Goal: Information Seeking & Learning: Learn about a topic

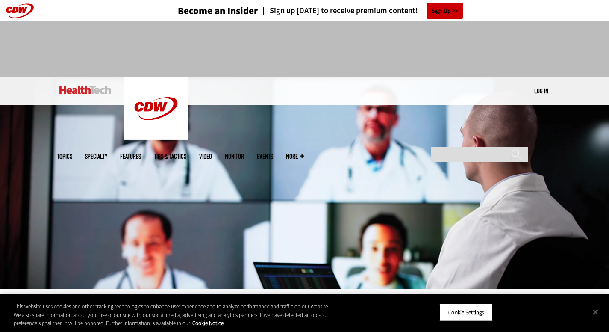
click at [493, 32] on div at bounding box center [305, 45] width 496 height 48
click at [452, 310] on button "Cookie Settings" at bounding box center [466, 312] width 53 height 18
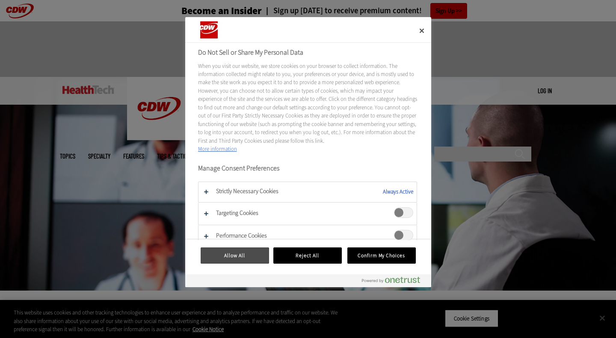
click at [247, 250] on button "Allow All" at bounding box center [235, 256] width 68 height 16
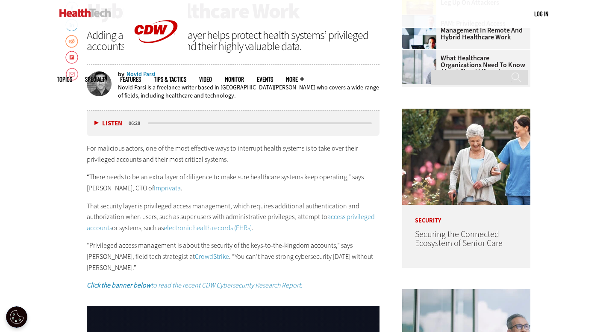
scroll to position [393, 0]
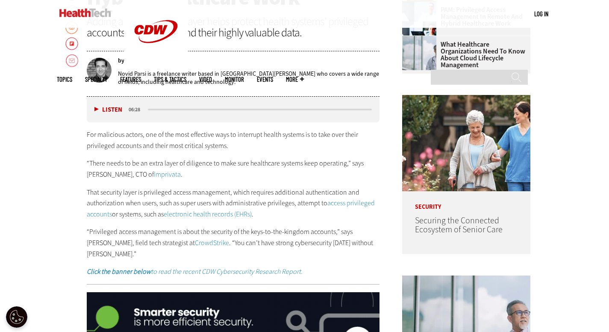
click at [303, 52] on div "by Novid Parsi Novid Parsi is a freelance writer based in [GEOGRAPHIC_DATA][PER…" at bounding box center [233, 74] width 293 height 46
click at [232, 153] on div "For malicious actors, one of the most effective ways to interrupt health system…" at bounding box center [233, 203] width 293 height 148
click at [263, 174] on p "“There needs to be an extra layer of diligence to make sure healthcare systems …" at bounding box center [233, 169] width 293 height 22
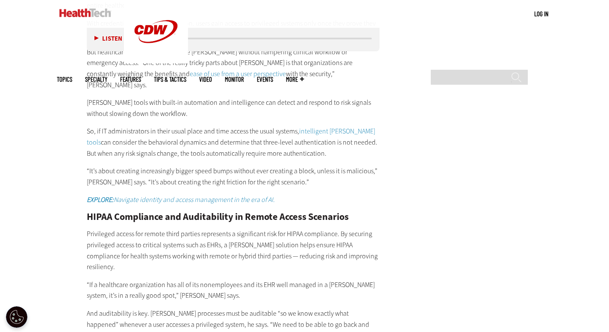
scroll to position [1393, 0]
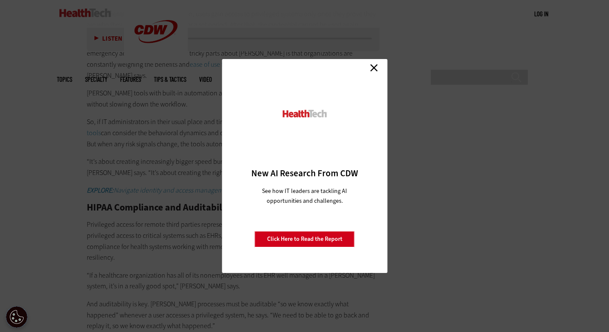
click at [371, 66] on link "Close" at bounding box center [374, 67] width 13 height 13
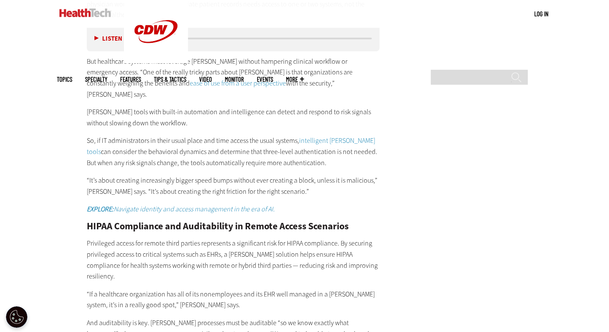
scroll to position [1360, 0]
